Goal: Task Accomplishment & Management: Manage account settings

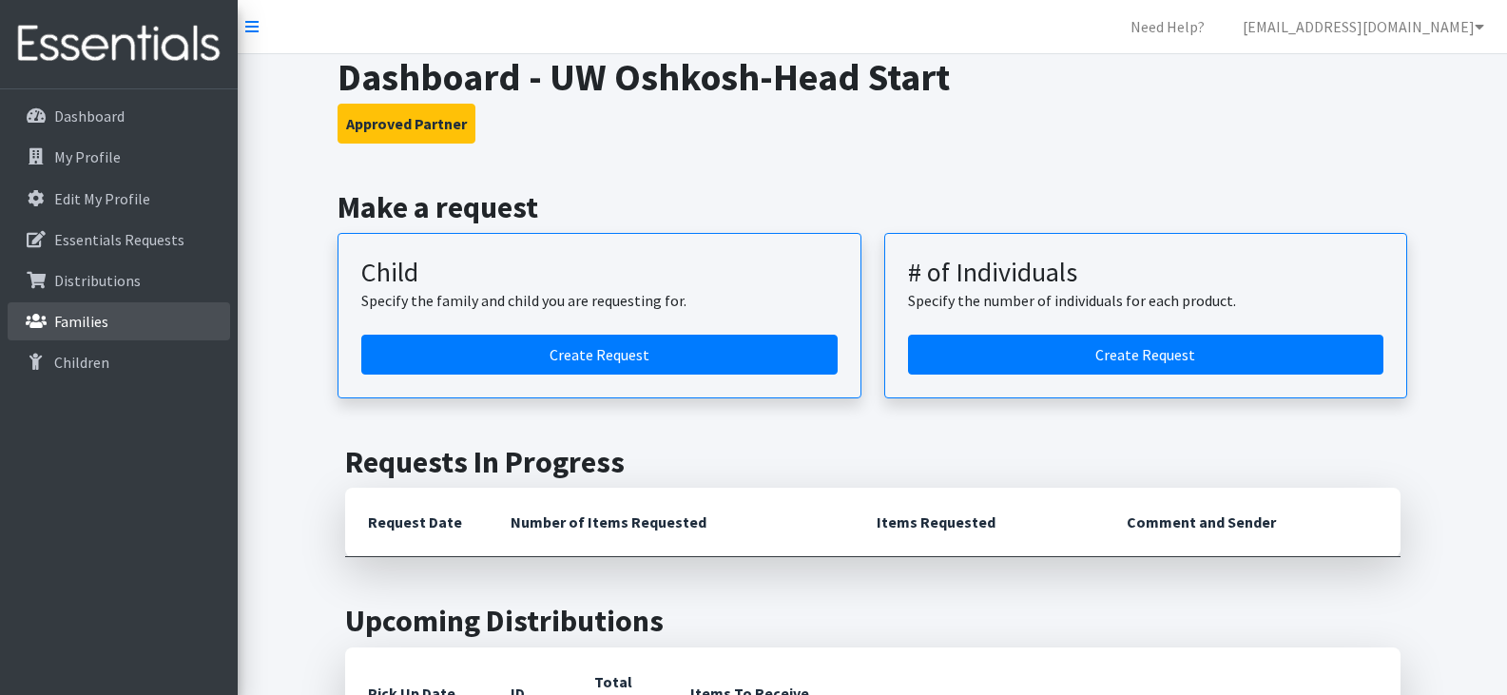
click at [116, 315] on link "Families" at bounding box center [119, 321] width 222 height 38
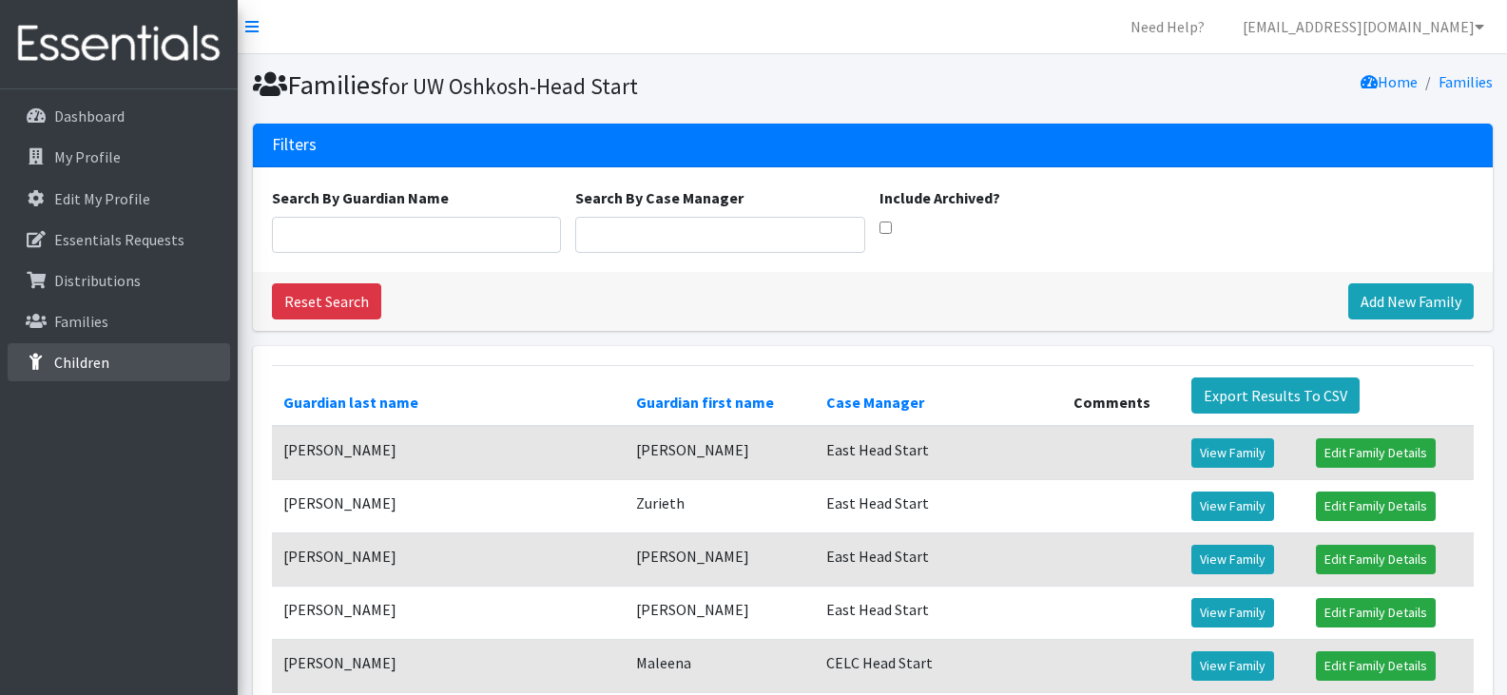
click at [92, 355] on p "Children" at bounding box center [81, 362] width 55 height 19
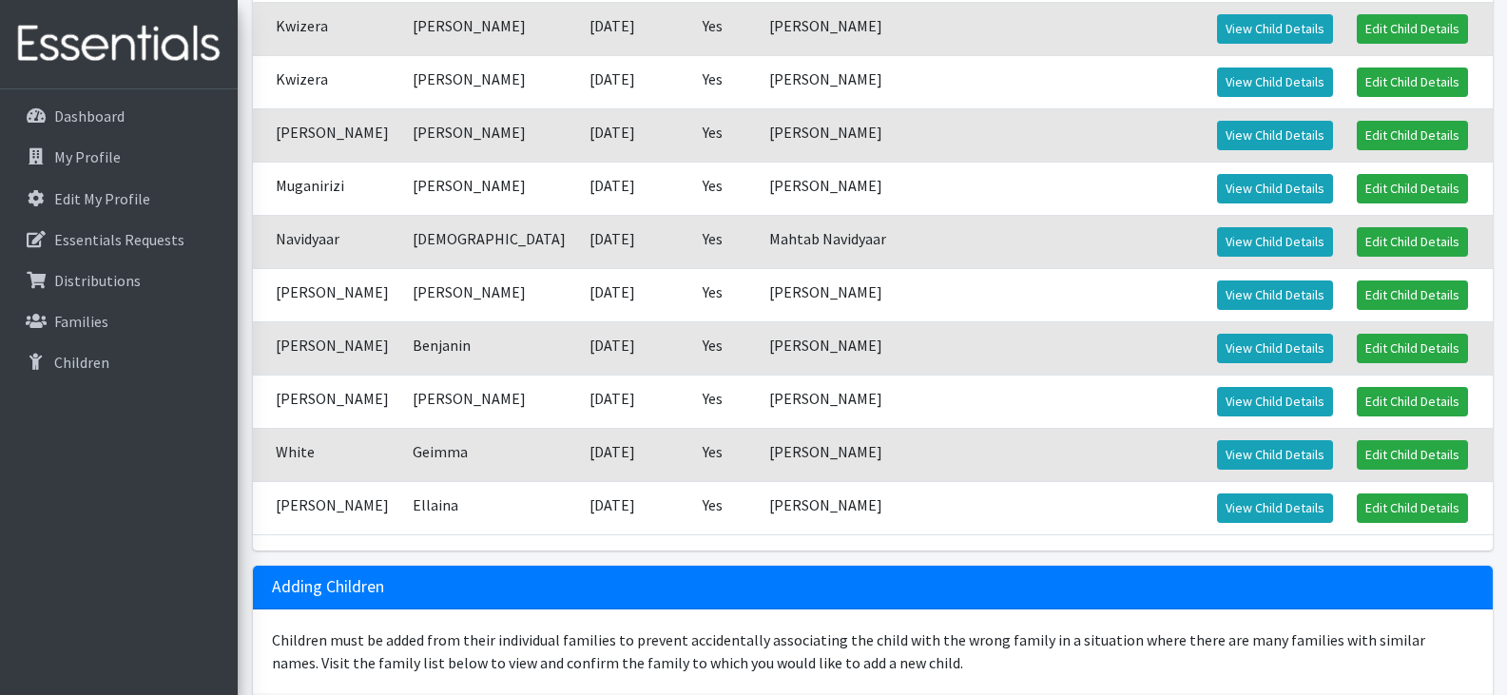
scroll to position [1790, 0]
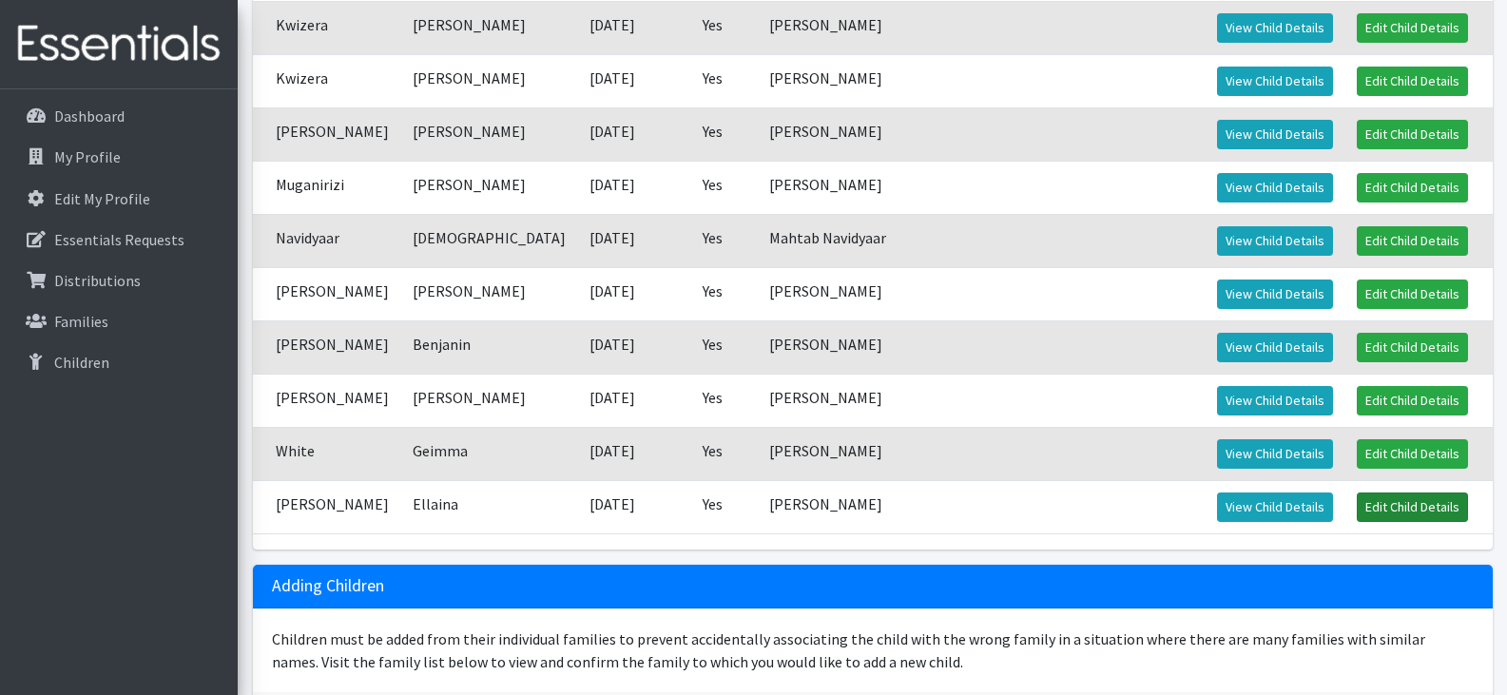
click at [1387, 500] on link "Edit Child Details" at bounding box center [1411, 506] width 111 height 29
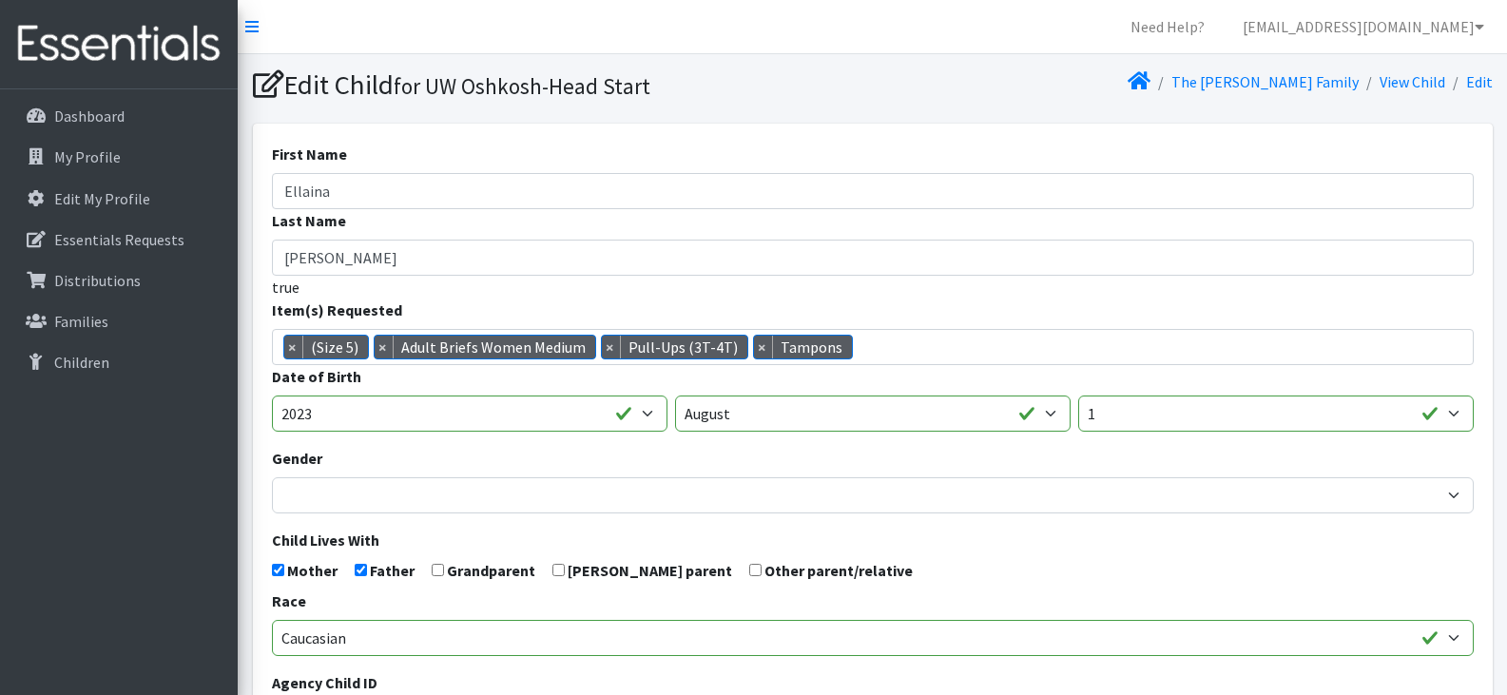
scroll to position [54, 0]
click at [86, 363] on p "Children" at bounding box center [81, 362] width 55 height 19
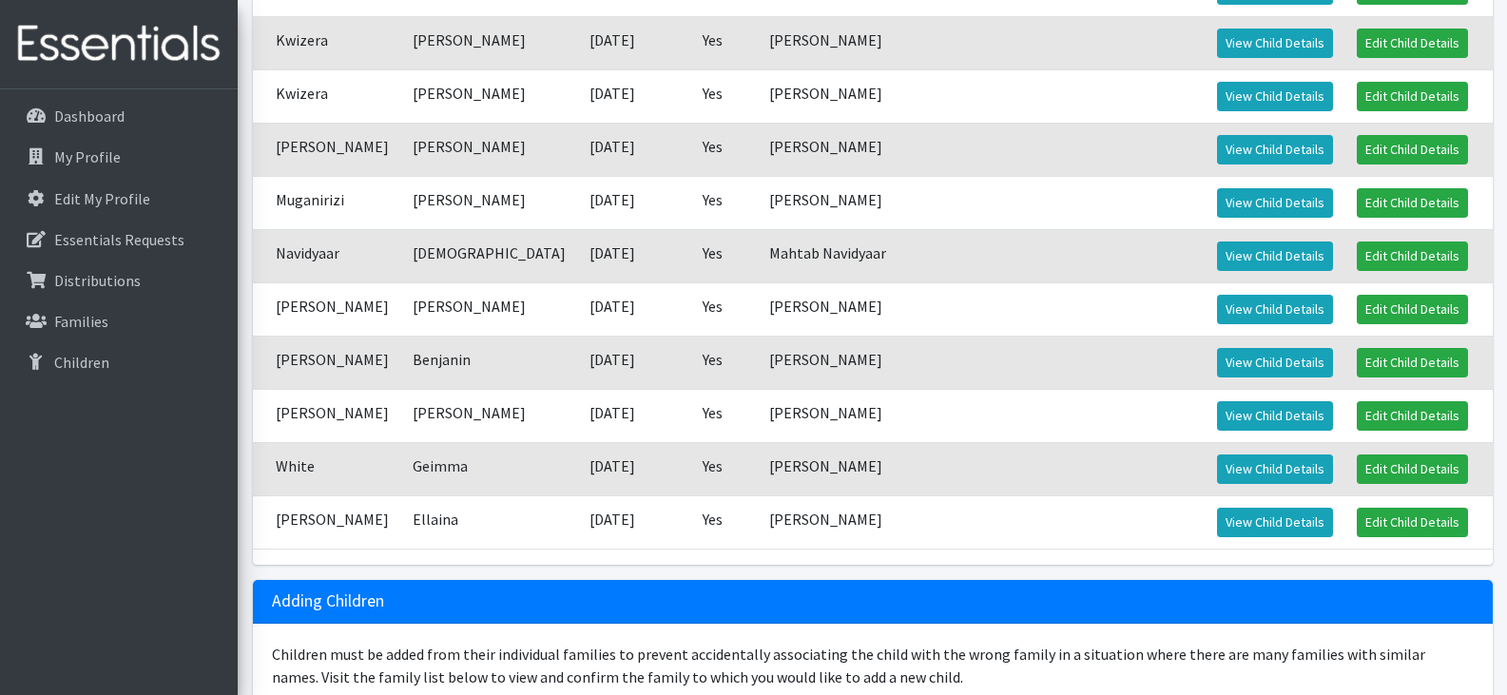
scroll to position [1763, 0]
